Goal: Transaction & Acquisition: Book appointment/travel/reservation

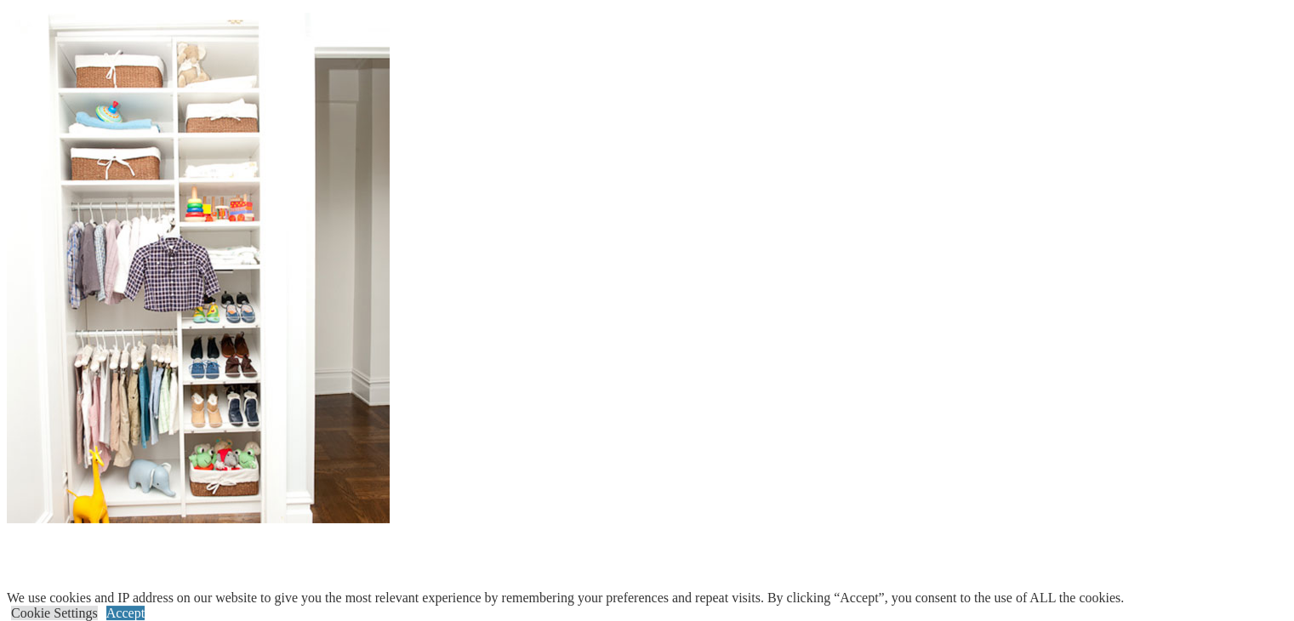
scroll to position [1551, 0]
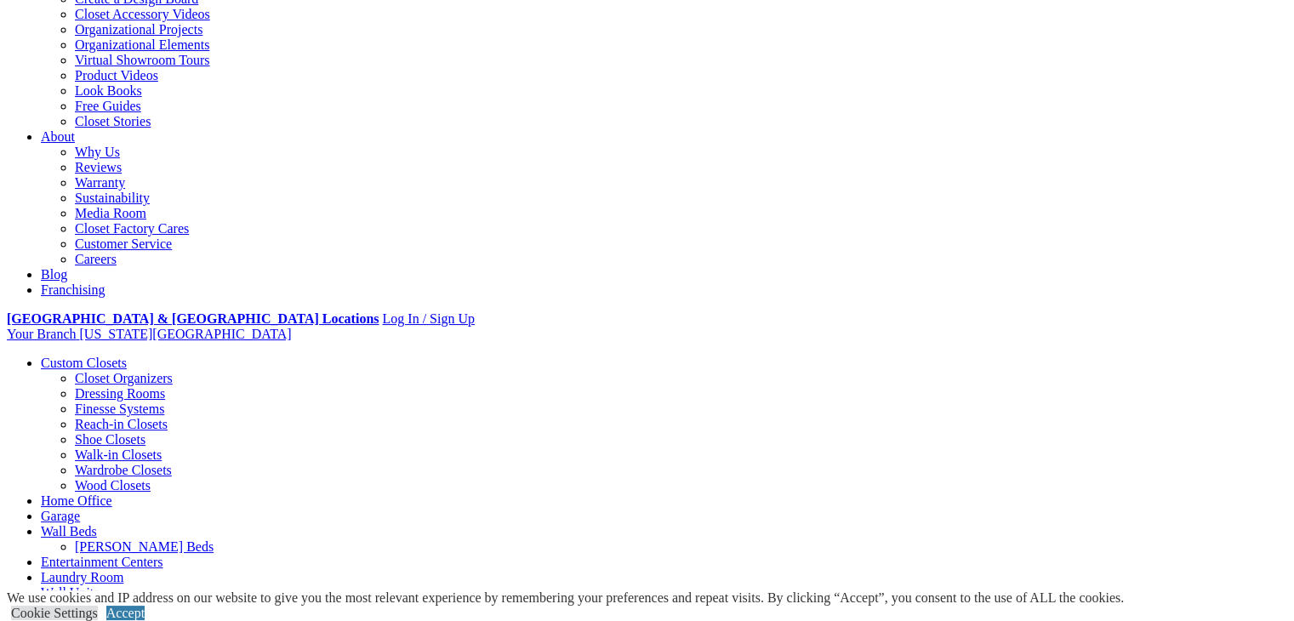
scroll to position [342, 0]
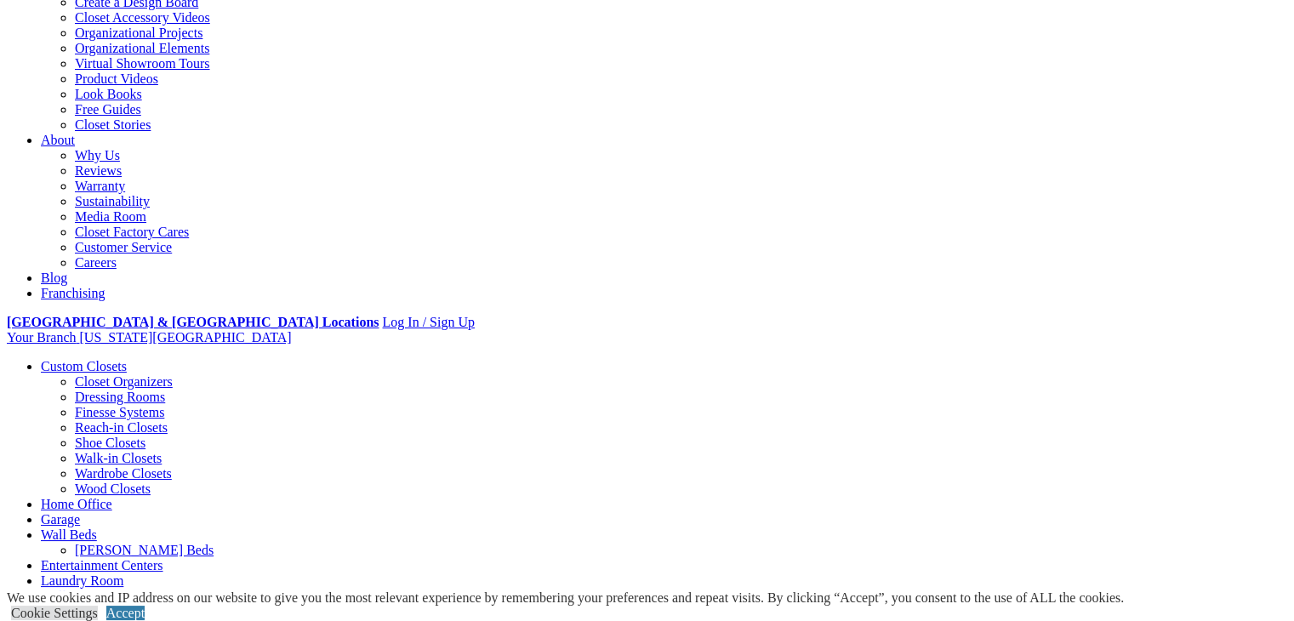
click at [122, 359] on link "Custom Closets" at bounding box center [84, 366] width 86 height 14
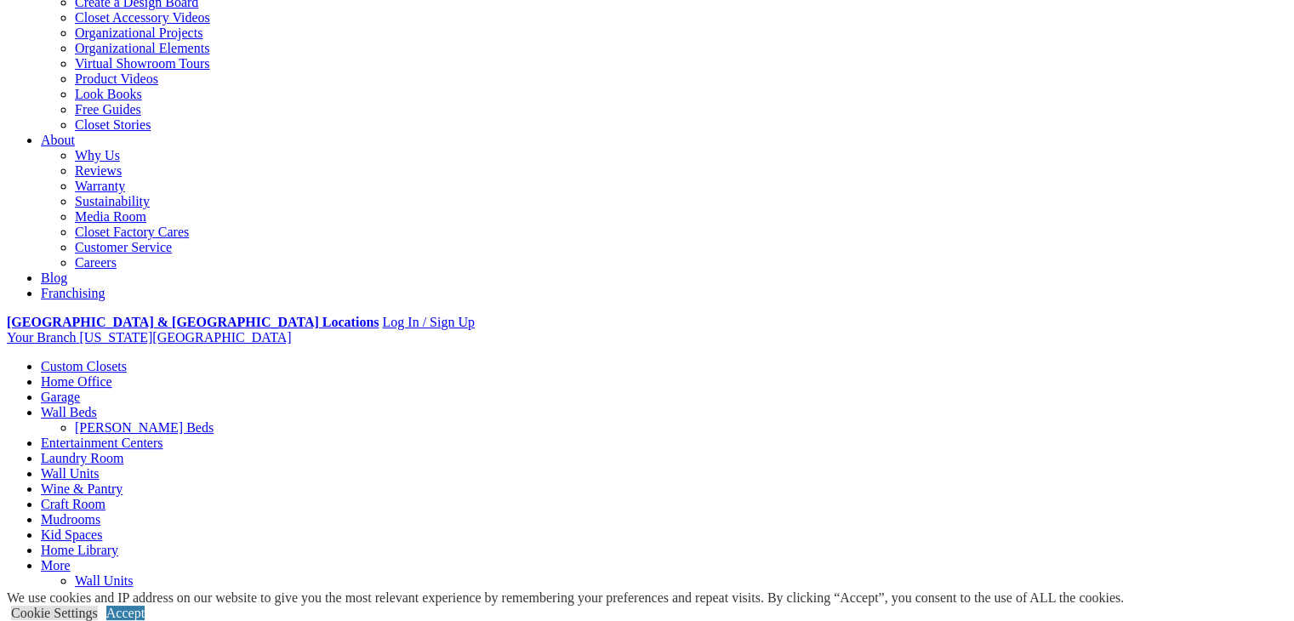
click at [117, 359] on link "Custom Closets" at bounding box center [84, 366] width 86 height 14
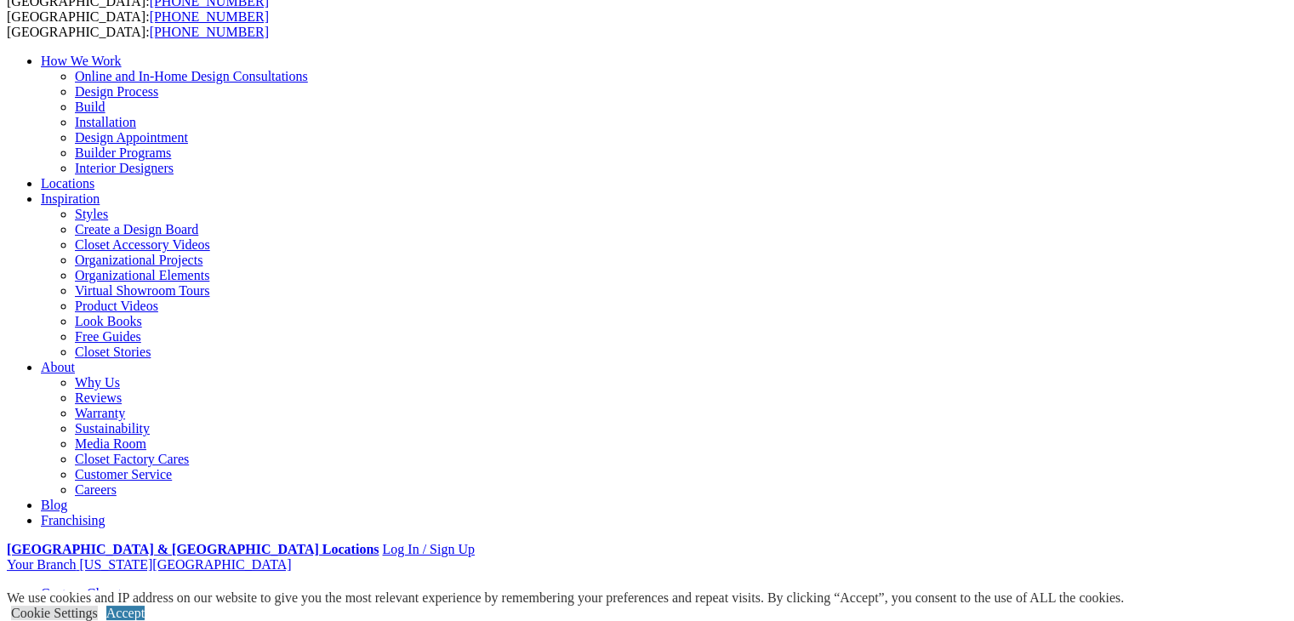
scroll to position [102, 0]
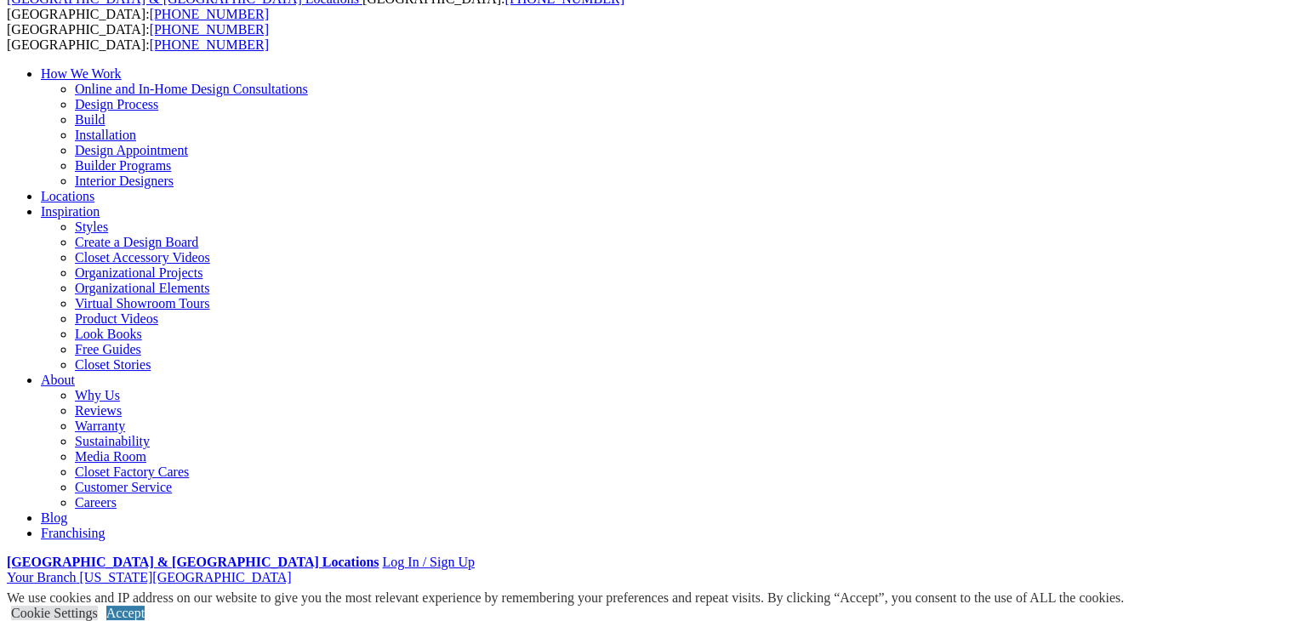
click at [125, 599] on link "Custom Closets" at bounding box center [84, 606] width 86 height 14
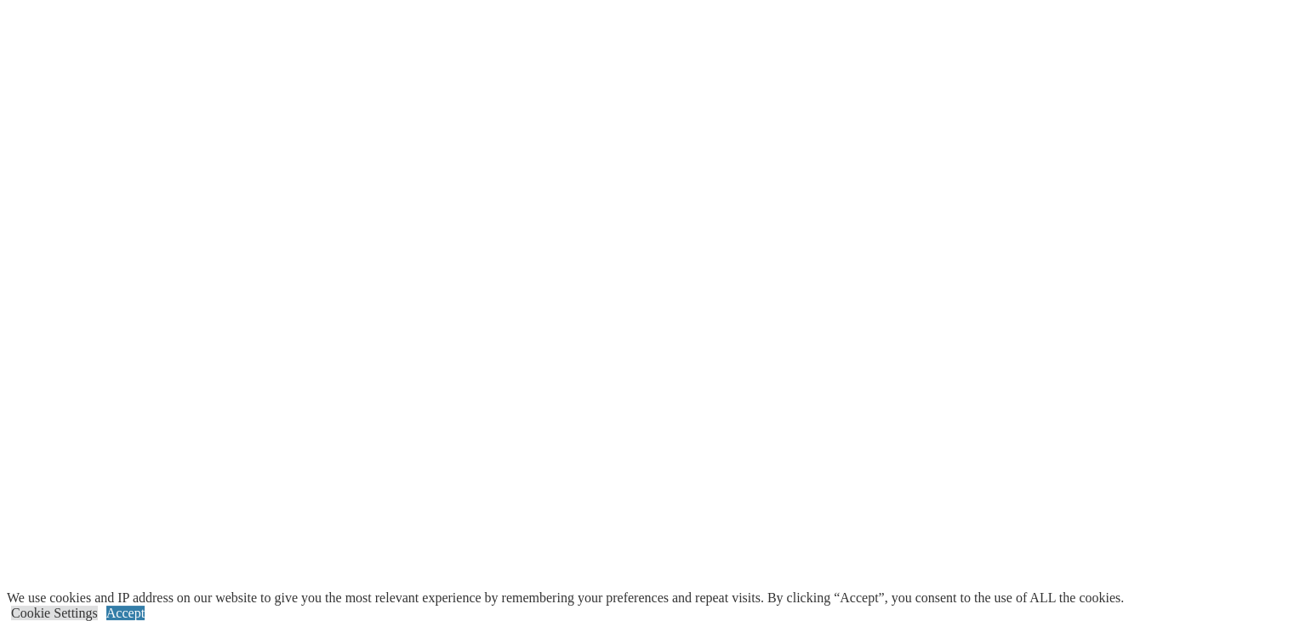
scroll to position [2276, 0]
